Goal: Communication & Community: Ask a question

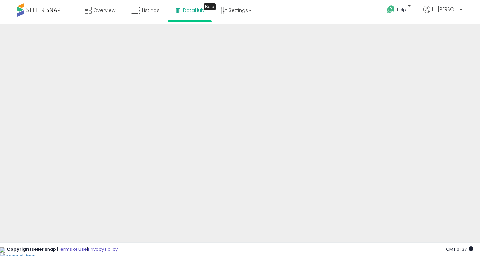
click at [38, 12] on span at bounding box center [38, 9] width 43 height 13
click at [445, 10] on span "Hi [PERSON_NAME]" at bounding box center [444, 9] width 25 height 7
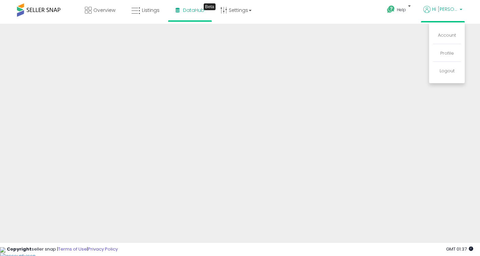
click at [453, 39] on li "Account" at bounding box center [447, 35] width 28 height 17
click at [452, 35] on link "Account" at bounding box center [447, 35] width 18 height 6
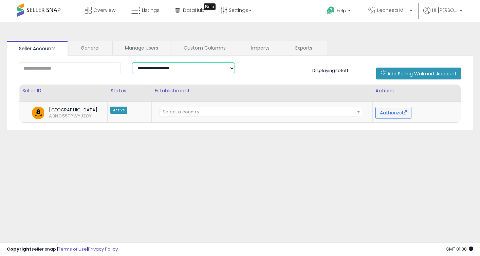
click at [232, 68] on select "**********" at bounding box center [183, 68] width 103 height 12
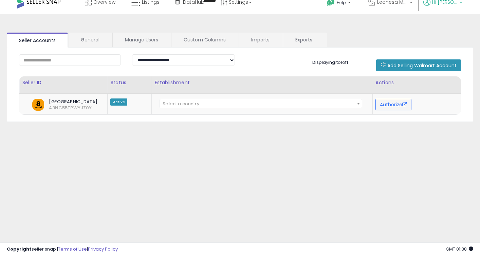
click at [458, 2] on p "Hi [PERSON_NAME]" at bounding box center [442, 3] width 39 height 8
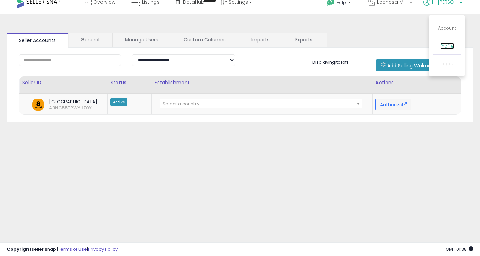
click at [451, 49] on link "Profile" at bounding box center [447, 46] width 14 height 6
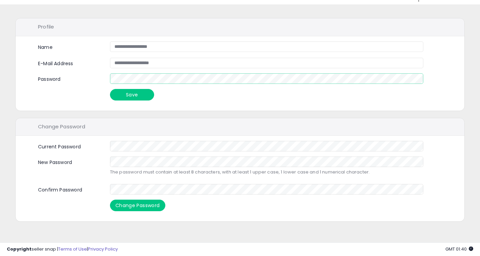
scroll to position [19, 0]
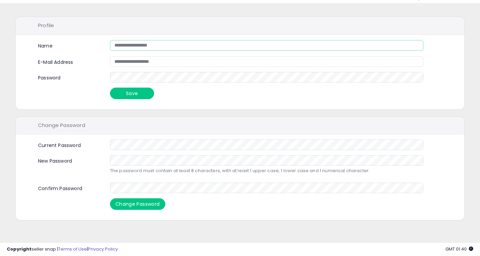
click at [132, 44] on input "**********" at bounding box center [266, 45] width 313 height 11
type input "**********"
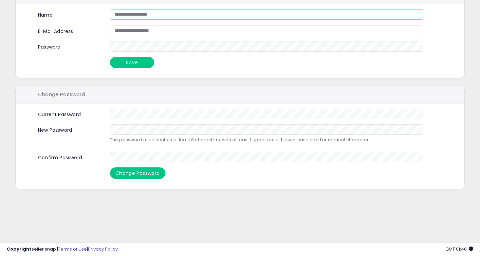
scroll to position [55, 0]
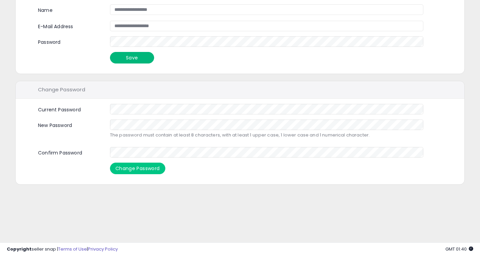
click at [140, 57] on button "Save" at bounding box center [132, 58] width 44 height 12
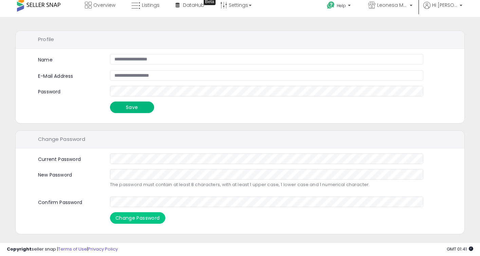
scroll to position [0, 0]
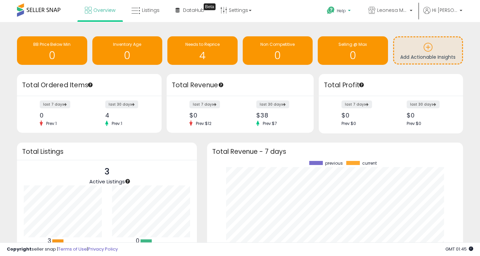
click at [352, 10] on p "Help" at bounding box center [339, 11] width 26 height 7
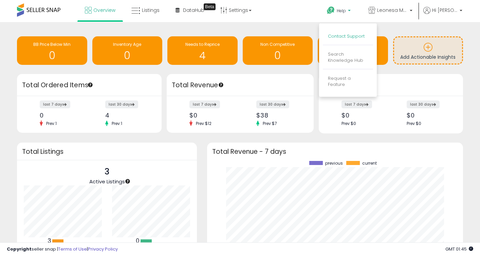
click at [356, 35] on link "Contact Support" at bounding box center [346, 36] width 37 height 6
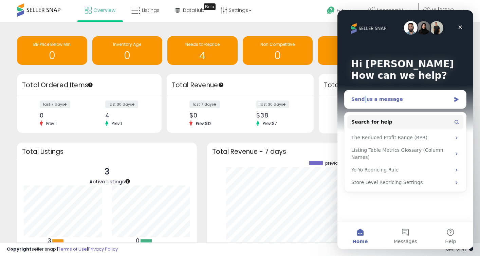
copy div "Intercom messenger"
copy div "Send"
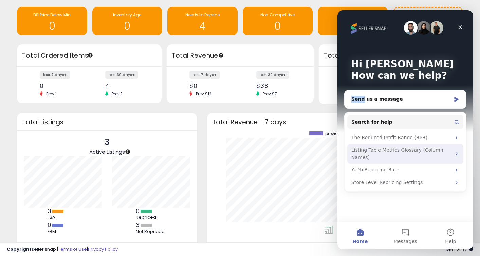
scroll to position [28, 0]
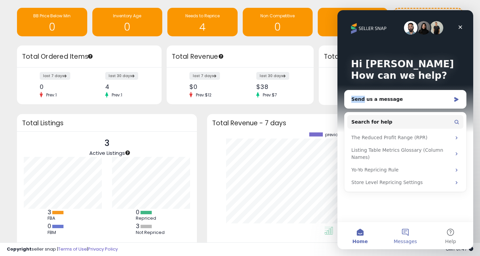
click at [405, 236] on button "Messages" at bounding box center [404, 235] width 45 height 27
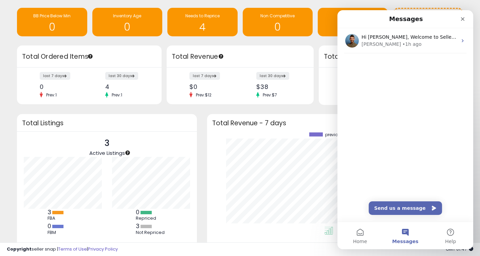
click at [357, 73] on div "Hi [PERSON_NAME], Welcome to Seller Snap! Most new sellers who jump on a quick …" at bounding box center [405, 54] width 136 height 52
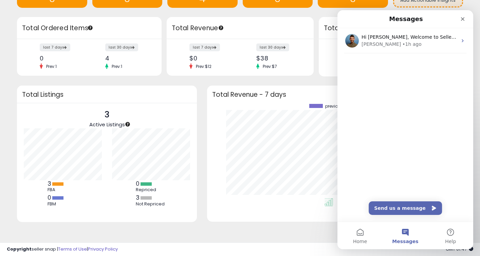
scroll to position [57, 0]
click at [385, 106] on div "Hi [PERSON_NAME], Welcome to Seller Snap! Most new sellers who jump on a quick …" at bounding box center [405, 124] width 136 height 193
click at [372, 85] on div "Hi [PERSON_NAME], Welcome to Seller Snap! Most new sellers who jump on a quick …" at bounding box center [405, 124] width 136 height 193
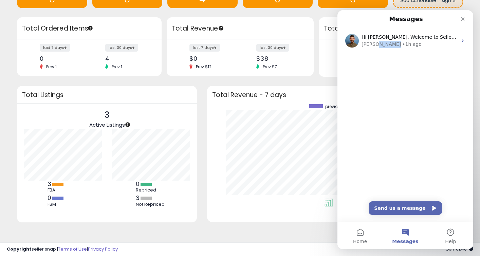
click at [372, 85] on div "Hi [PERSON_NAME], Welcome to Seller Snap! Most new sellers who jump on a quick …" at bounding box center [405, 124] width 136 height 193
click at [356, 191] on div "Hi [PERSON_NAME], Welcome to Seller Snap! Most new sellers who jump on a quick …" at bounding box center [405, 124] width 136 height 193
click at [386, 211] on button "Send us a message" at bounding box center [404, 208] width 73 height 14
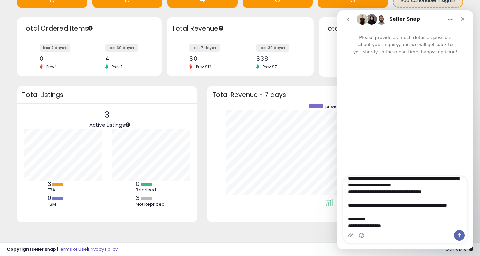
scroll to position [53, 0]
type textarea "**********"
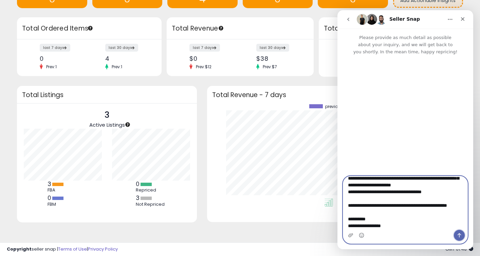
click at [461, 234] on icon "Send a message…" at bounding box center [458, 234] width 5 height 5
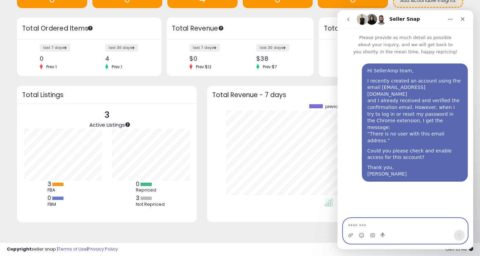
scroll to position [0, 0]
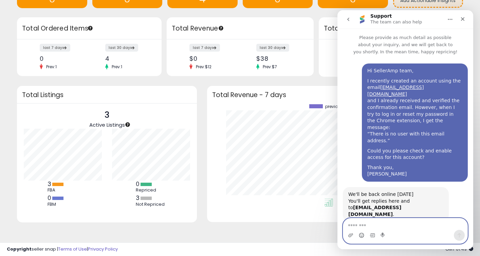
click at [361, 234] on icon "Emoji picker" at bounding box center [361, 234] width 5 height 5
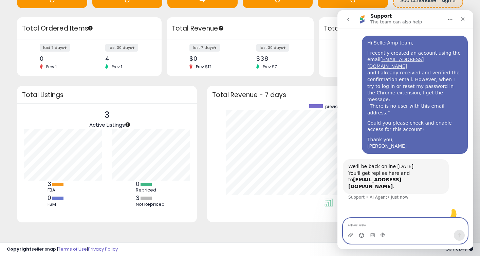
scroll to position [29, 0]
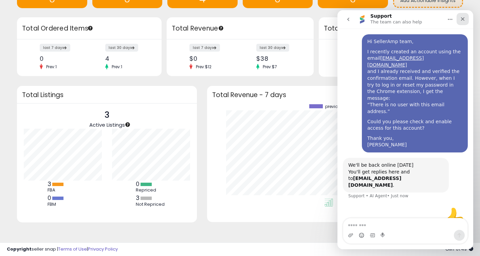
click at [462, 20] on icon "Close" at bounding box center [462, 18] width 5 height 5
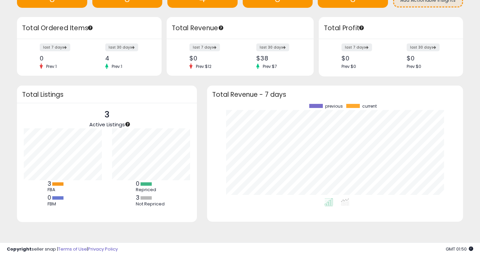
scroll to position [0, 0]
